Goal: Obtain resource: Obtain resource

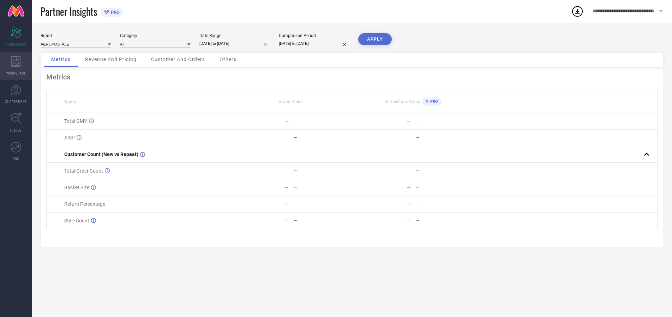
click at [16, 66] on icon at bounding box center [16, 61] width 10 height 11
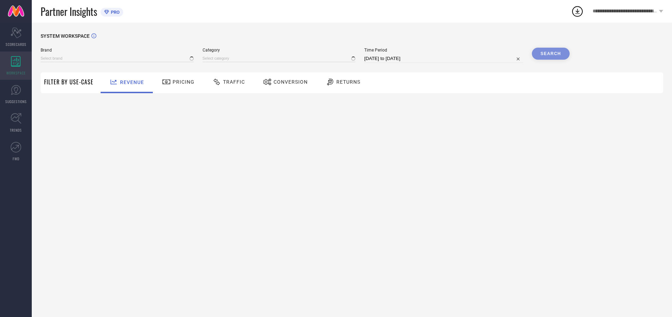
type input "AEROPOSTALE"
type input "All"
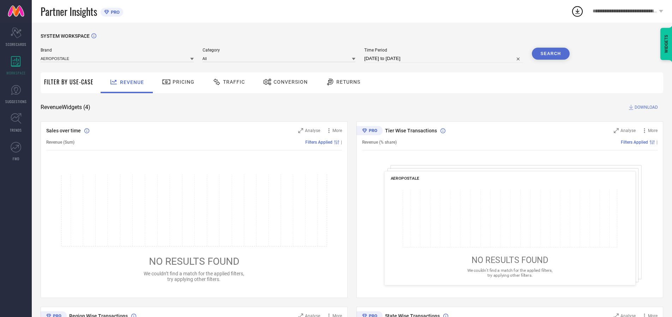
click at [288, 82] on span "Conversion" at bounding box center [290, 82] width 34 height 6
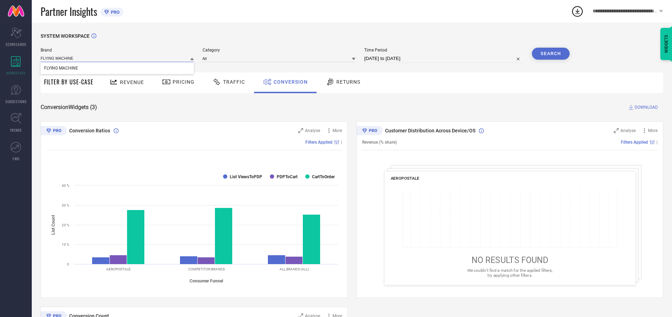
type input "FLYING MACHINE"
click at [61, 68] on span "FLYING MACHINE" at bounding box center [61, 68] width 34 height 5
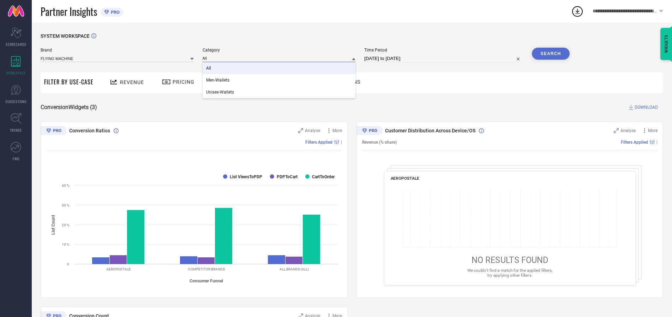
type input "All"
click at [209, 68] on span "All" at bounding box center [208, 68] width 5 height 5
click at [444, 59] on input "[DATE] to [DATE]" at bounding box center [443, 58] width 159 height 8
select select "7"
select select "2025"
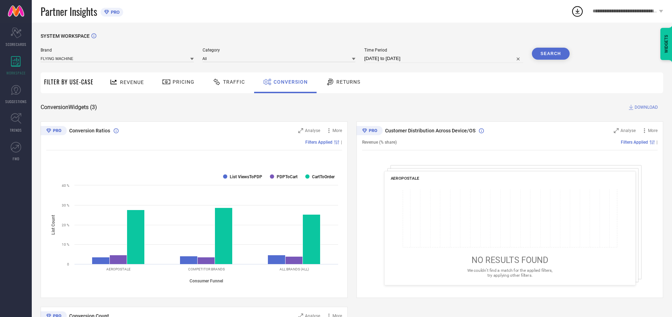
select select "8"
select select "2025"
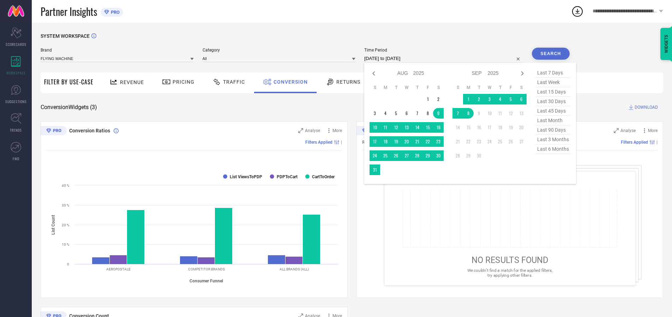
click at [470, 114] on td "8" at bounding box center [468, 113] width 11 height 11
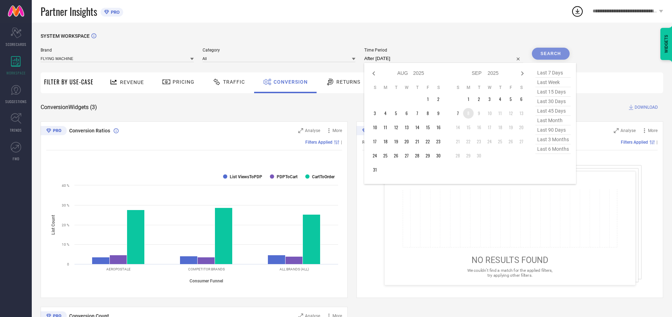
type input "08-09-2025 to 08-09-2025"
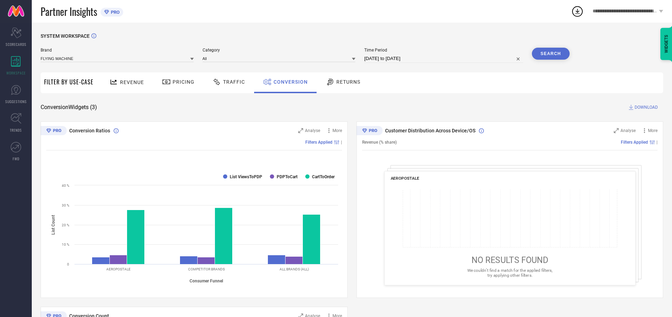
click at [550, 54] on button "Search" at bounding box center [551, 54] width 38 height 12
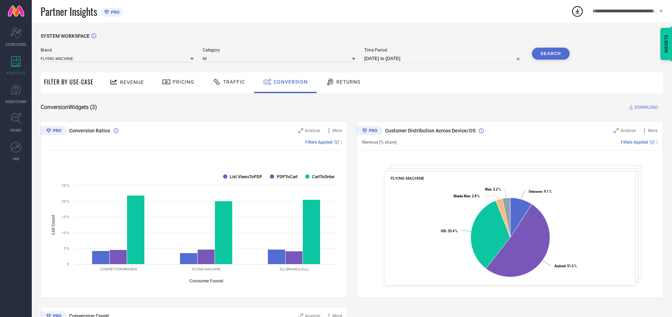
click at [646, 107] on span "DOWNLOAD" at bounding box center [645, 107] width 23 height 7
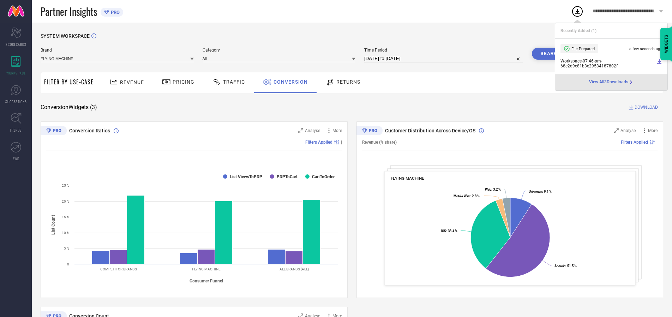
click at [289, 82] on span "Conversion" at bounding box center [290, 82] width 34 height 6
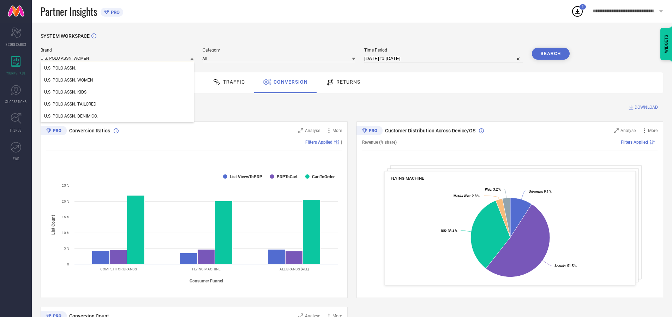
type input "U.S. POLO ASSN. WOMEN"
click at [68, 80] on span "U.S. POLO ASSN. WOMEN" at bounding box center [68, 80] width 49 height 5
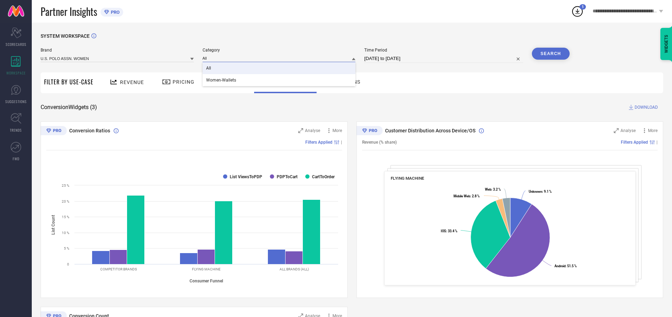
type input "All"
click at [209, 68] on span "All" at bounding box center [208, 68] width 5 height 5
click at [550, 54] on button "Search" at bounding box center [551, 54] width 38 height 12
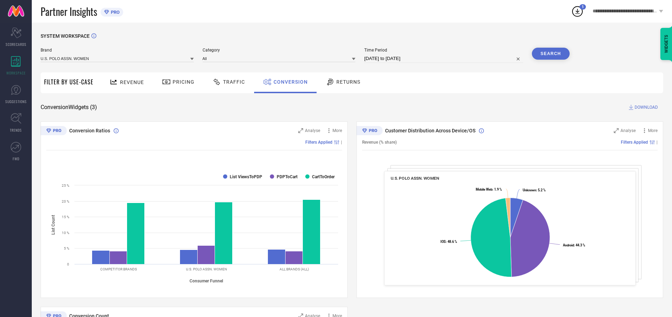
click at [646, 107] on span "DOWNLOAD" at bounding box center [645, 107] width 23 height 7
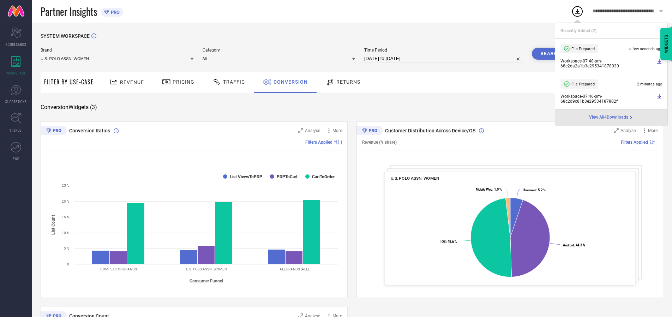
click at [289, 82] on span "Conversion" at bounding box center [290, 82] width 34 height 6
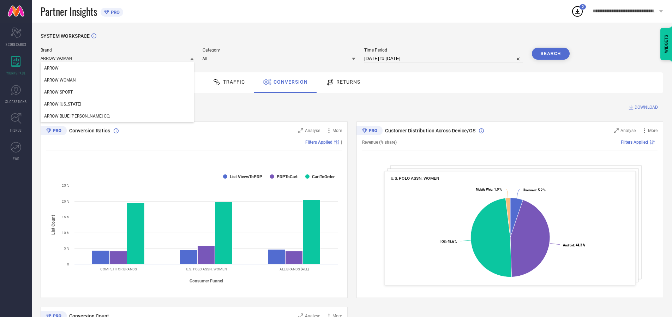
type input "ARROW WOMAN"
click at [60, 80] on span "ARROW WOMAN" at bounding box center [60, 80] width 32 height 5
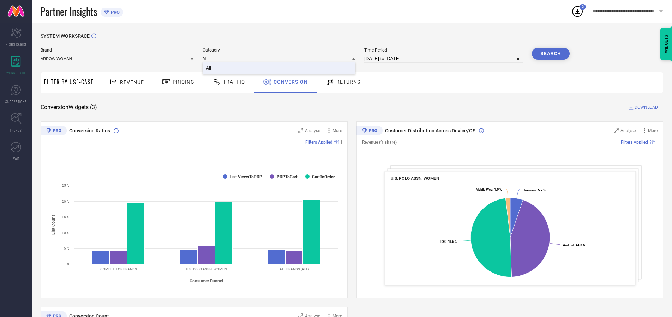
type input "All"
click at [209, 68] on span "All" at bounding box center [208, 68] width 5 height 5
click at [550, 54] on button "Search" at bounding box center [551, 54] width 38 height 12
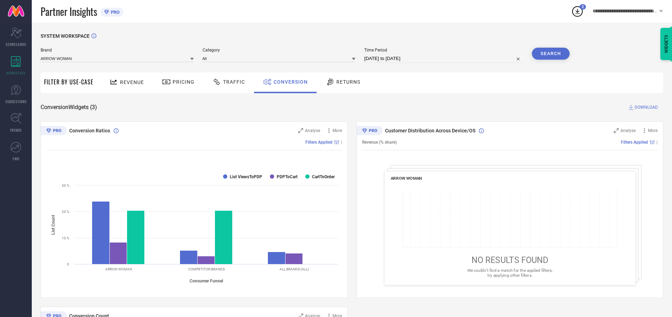
click at [646, 107] on span "DOWNLOAD" at bounding box center [645, 107] width 23 height 7
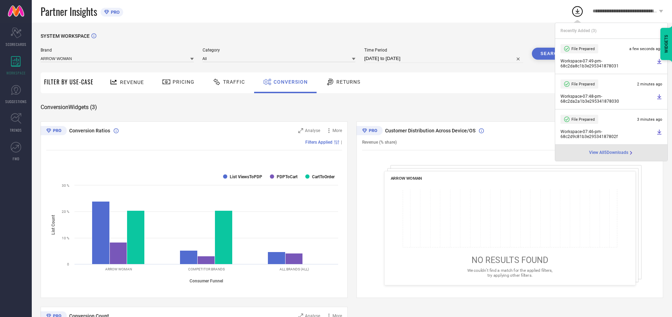
click at [289, 82] on span "Conversion" at bounding box center [290, 82] width 34 height 6
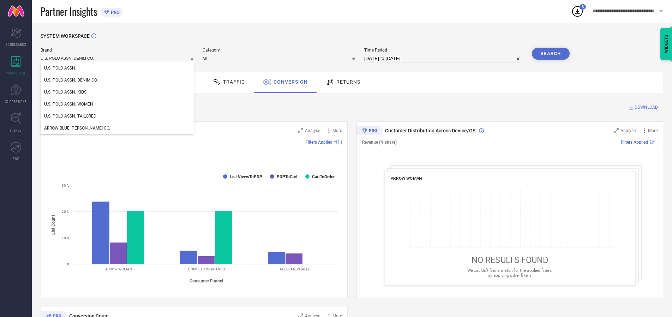
type input "U.S. POLO ASSN. DENIM CO."
click at [71, 80] on span "U.S. POLO ASSN. DENIM CO." at bounding box center [71, 80] width 54 height 5
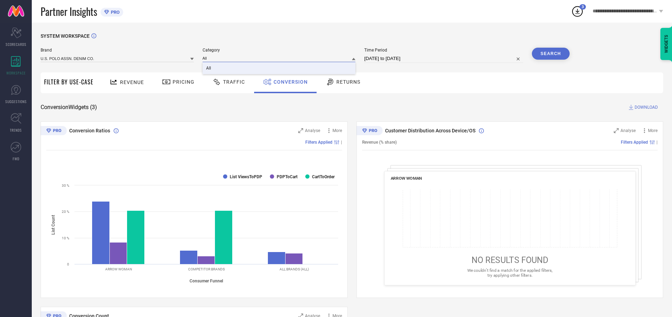
type input "All"
click at [209, 68] on span "All" at bounding box center [208, 68] width 5 height 5
click at [550, 54] on button "Search" at bounding box center [551, 54] width 38 height 12
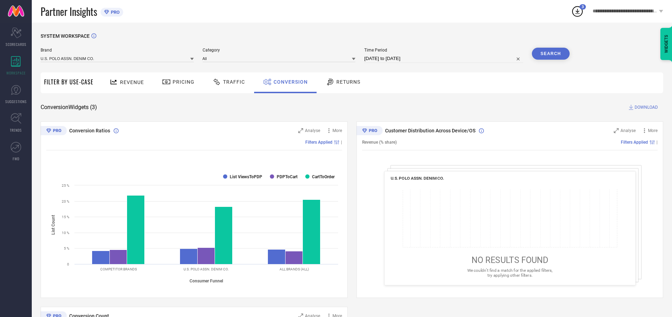
click at [646, 107] on span "DOWNLOAD" at bounding box center [645, 107] width 23 height 7
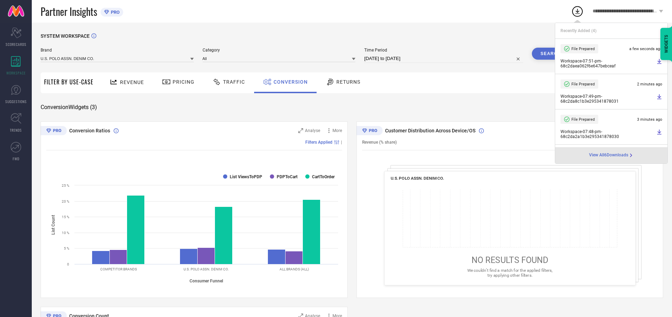
click at [289, 82] on span "Conversion" at bounding box center [290, 82] width 34 height 6
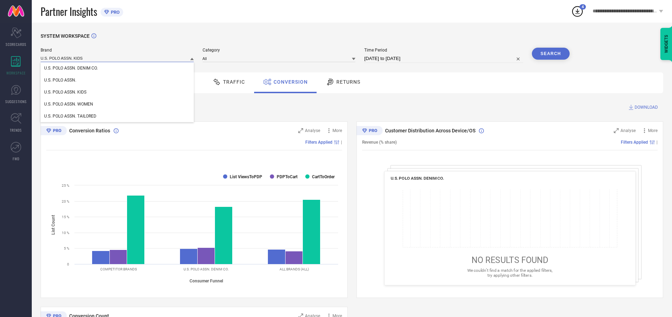
type input "U.S. POLO ASSN. KIDS"
click at [65, 92] on span "U.S. POLO ASSN. KIDS" at bounding box center [65, 92] width 42 height 5
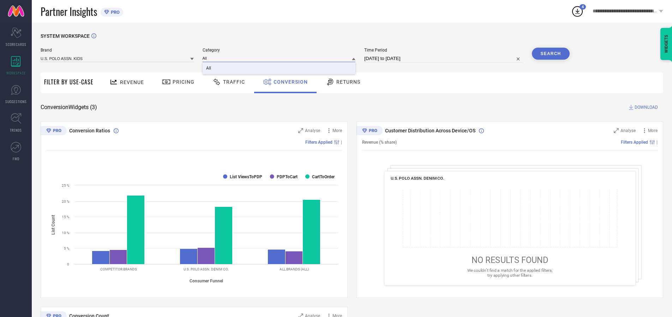
type input "All"
click at [209, 68] on span "All" at bounding box center [208, 68] width 5 height 5
click at [550, 54] on button "Search" at bounding box center [551, 54] width 38 height 12
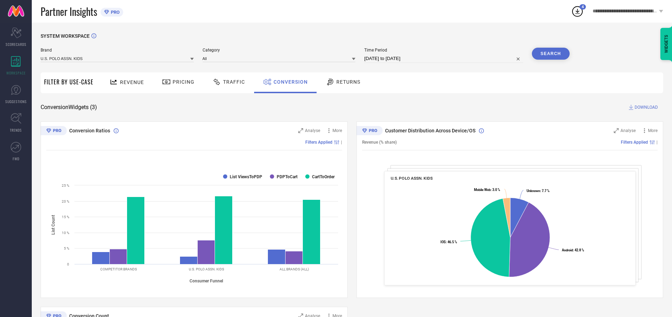
click at [646, 107] on span "DOWNLOAD" at bounding box center [645, 107] width 23 height 7
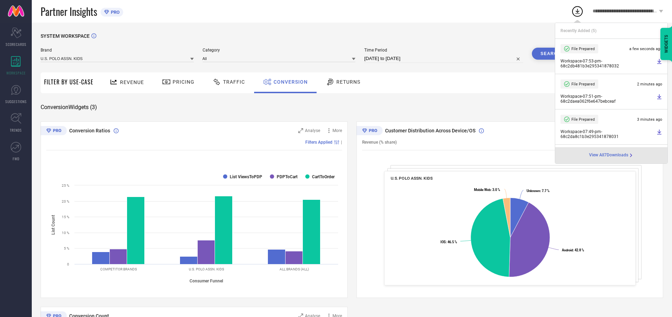
click at [289, 82] on span "Conversion" at bounding box center [290, 82] width 34 height 6
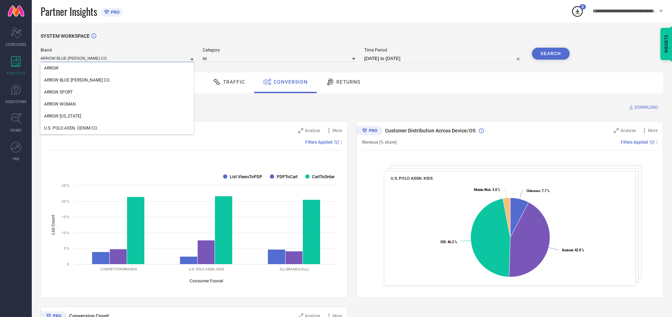
type input "ARROW BLUE JEAN CO."
click at [66, 80] on span "ARROW BLUE JEAN CO." at bounding box center [77, 80] width 66 height 5
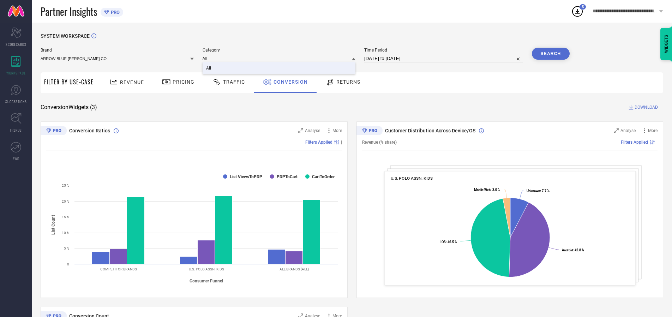
type input "All"
click at [209, 68] on span "All" at bounding box center [208, 68] width 5 height 5
click at [550, 54] on button "Search" at bounding box center [551, 54] width 38 height 12
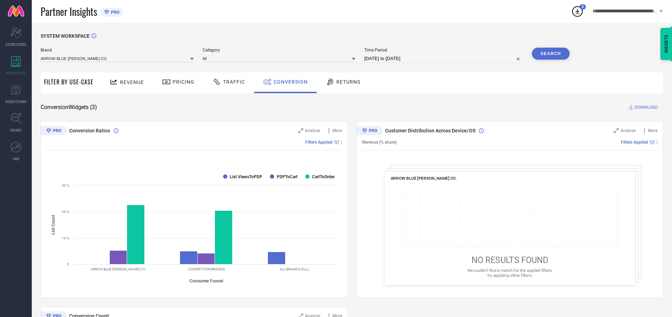
click at [646, 107] on span "DOWNLOAD" at bounding box center [645, 107] width 23 height 7
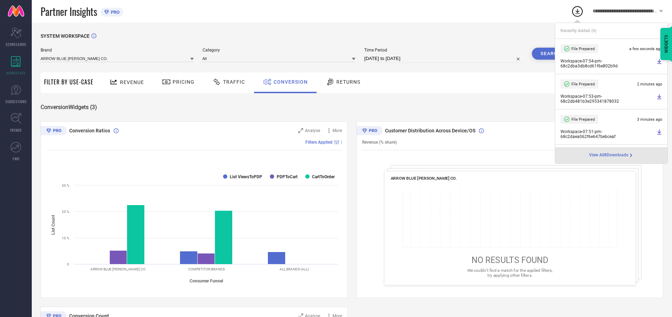
click at [289, 82] on span "Conversion" at bounding box center [290, 82] width 34 height 6
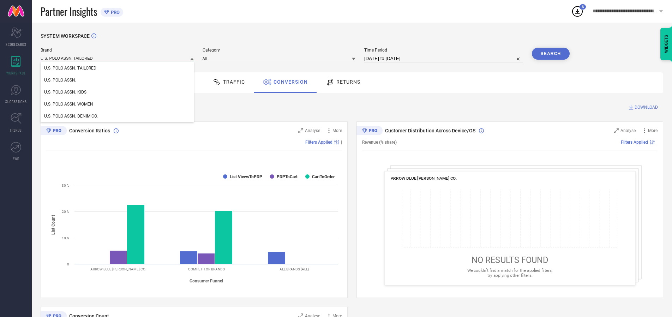
type input "U.S. POLO ASSN. TAILORED"
click at [70, 68] on span "U.S. POLO ASSN. TAILORED" at bounding box center [70, 68] width 52 height 5
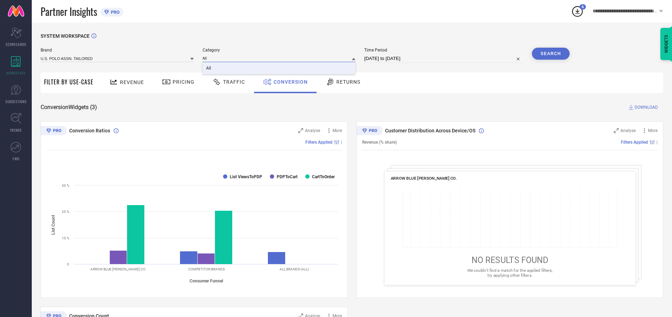
type input "All"
click at [209, 68] on span "All" at bounding box center [208, 68] width 5 height 5
click at [550, 54] on button "Search" at bounding box center [551, 54] width 38 height 12
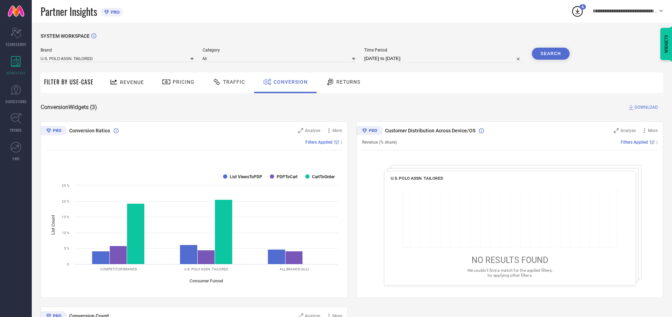
click at [646, 107] on span "DOWNLOAD" at bounding box center [645, 107] width 23 height 7
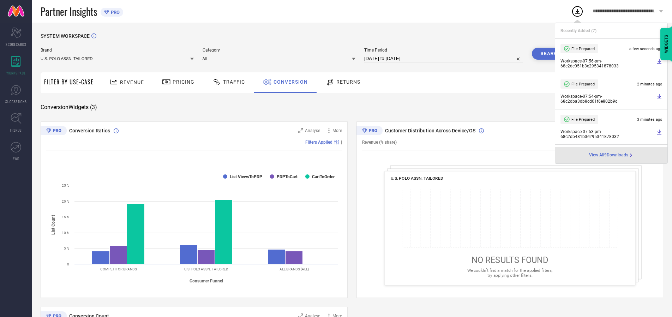
click at [289, 82] on span "Conversion" at bounding box center [290, 82] width 34 height 6
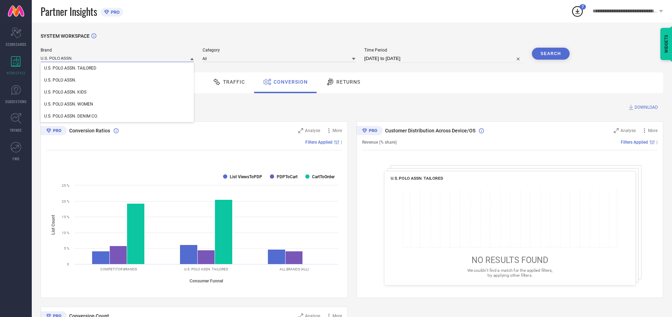
type input "U.S. POLO ASSN."
click at [60, 80] on span "U.S. POLO ASSN." at bounding box center [60, 80] width 32 height 5
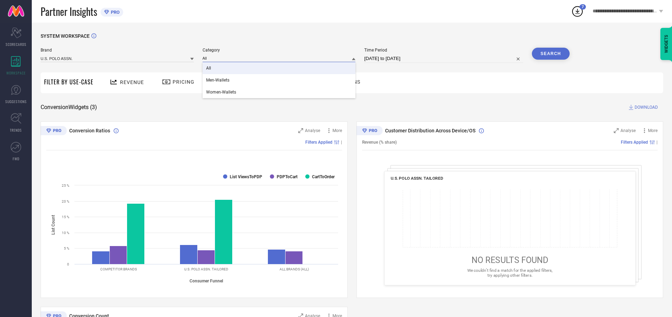
type input "All"
click at [209, 68] on span "All" at bounding box center [208, 68] width 5 height 5
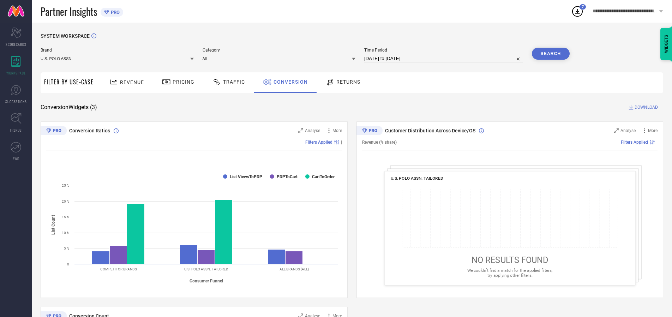
click at [550, 54] on button "Search" at bounding box center [551, 54] width 38 height 12
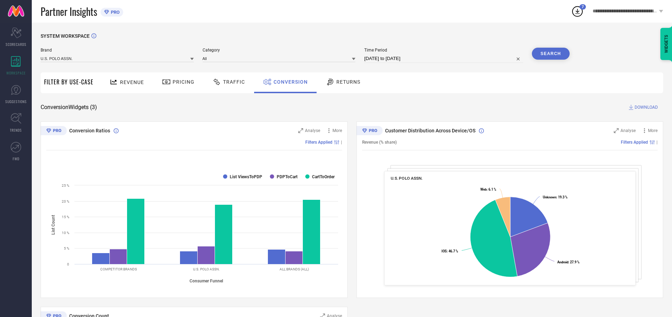
click at [646, 107] on span "DOWNLOAD" at bounding box center [645, 107] width 23 height 7
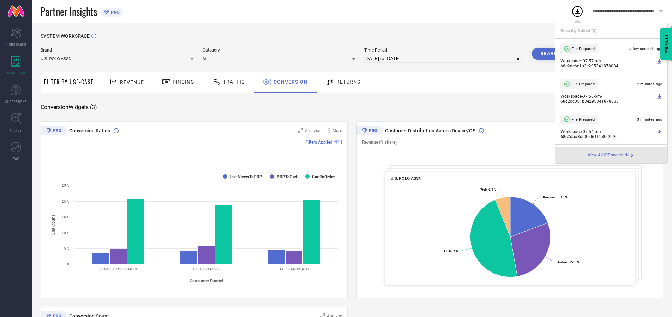
click at [289, 82] on span "Conversion" at bounding box center [290, 82] width 34 height 6
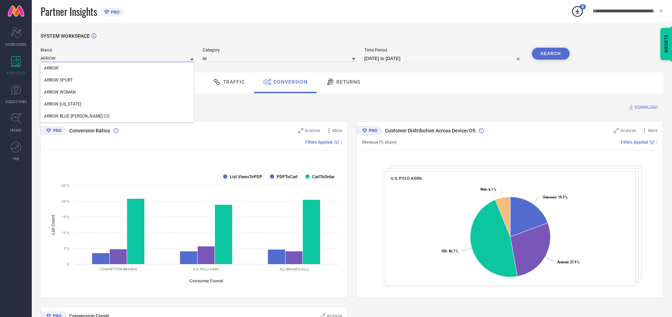
type input "ARROW"
click at [51, 68] on span "ARROW" at bounding box center [51, 68] width 14 height 5
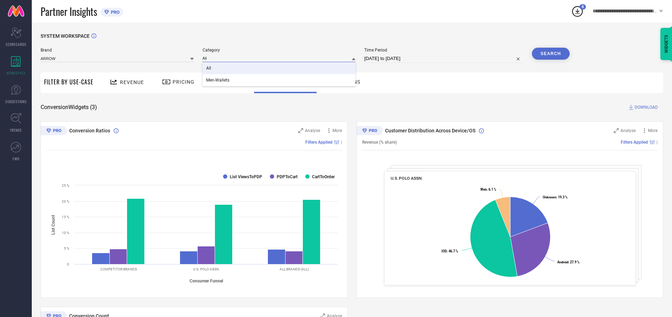
type input "All"
click at [209, 68] on span "All" at bounding box center [208, 68] width 5 height 5
click at [550, 54] on button "Search" at bounding box center [551, 54] width 38 height 12
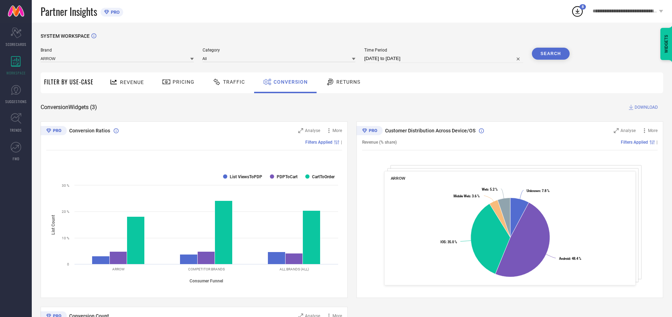
click at [646, 107] on span "DOWNLOAD" at bounding box center [645, 107] width 23 height 7
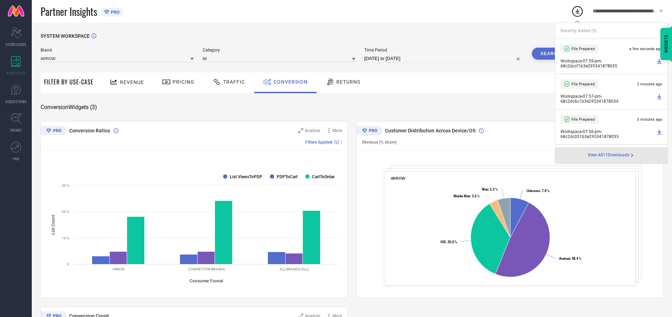
click at [289, 82] on span "Conversion" at bounding box center [290, 82] width 34 height 6
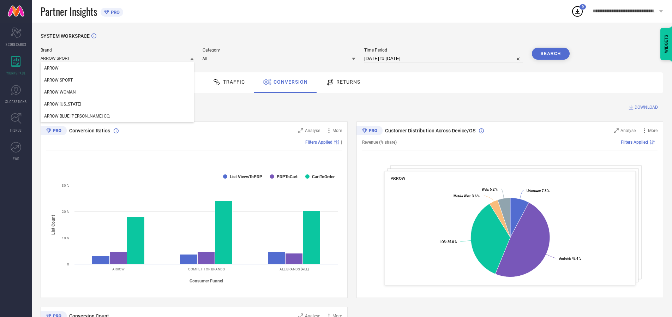
type input "ARROW SPORT"
click at [58, 80] on span "ARROW SPORT" at bounding box center [58, 80] width 29 height 5
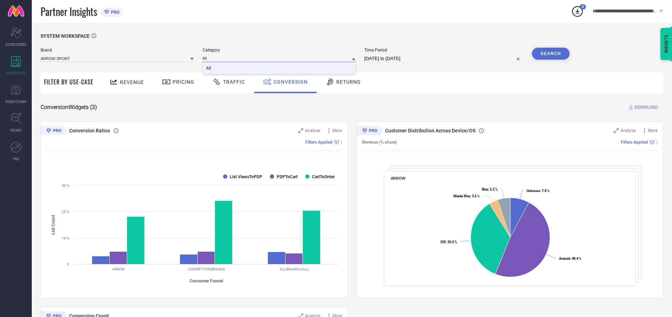
type input "All"
click at [209, 68] on span "All" at bounding box center [208, 68] width 5 height 5
click at [550, 54] on button "Search" at bounding box center [551, 54] width 38 height 12
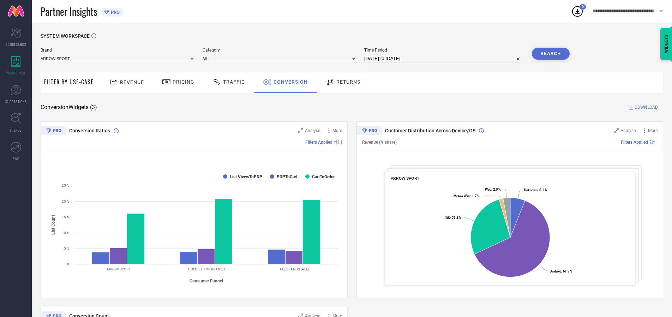
click at [646, 107] on span "DOWNLOAD" at bounding box center [645, 107] width 23 height 7
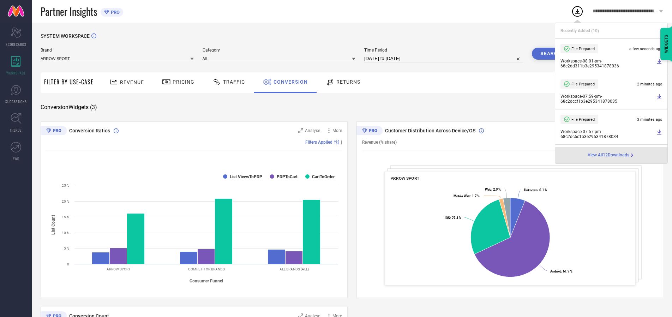
click at [289, 82] on span "Conversion" at bounding box center [290, 82] width 34 height 6
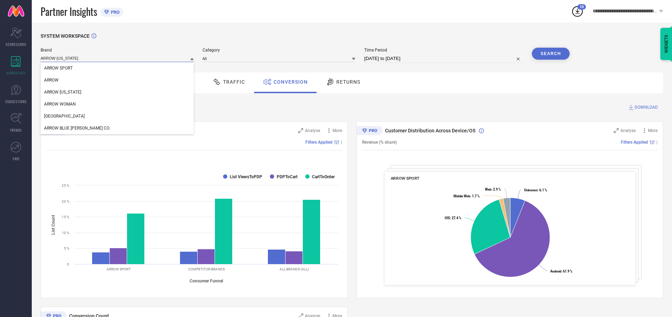
type input "ARROW NEW YORK"
click at [62, 92] on span "ARROW NEW YORK" at bounding box center [62, 92] width 37 height 5
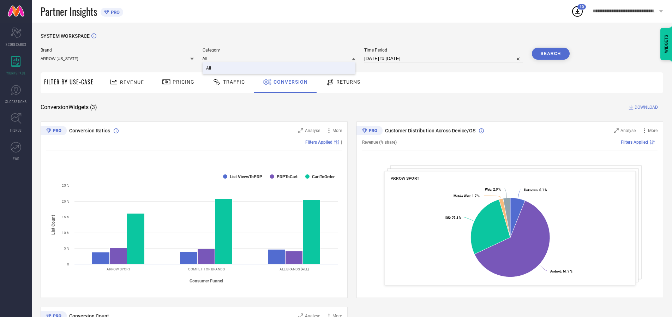
type input "All"
click at [209, 68] on span "All" at bounding box center [208, 68] width 5 height 5
click at [550, 54] on button "Search" at bounding box center [551, 54] width 38 height 12
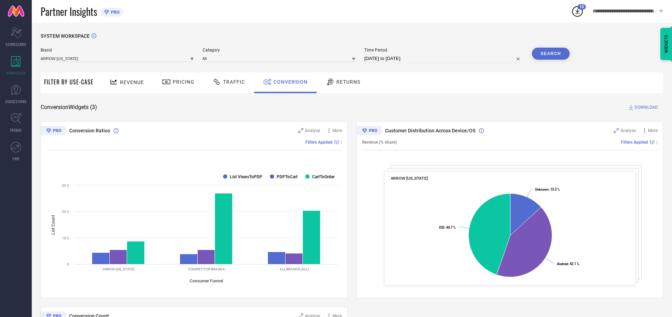
click at [646, 107] on span "DOWNLOAD" at bounding box center [645, 107] width 23 height 7
